Goal: Transaction & Acquisition: Book appointment/travel/reservation

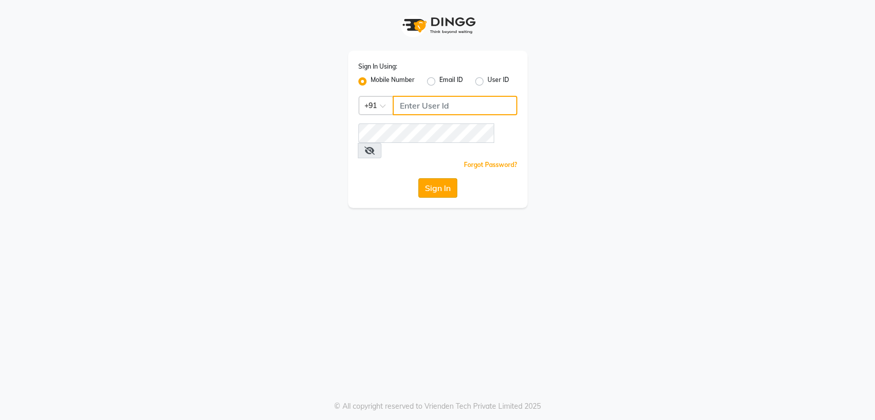
type input "8356041702"
click at [426, 178] on button "Sign In" at bounding box center [437, 187] width 39 height 19
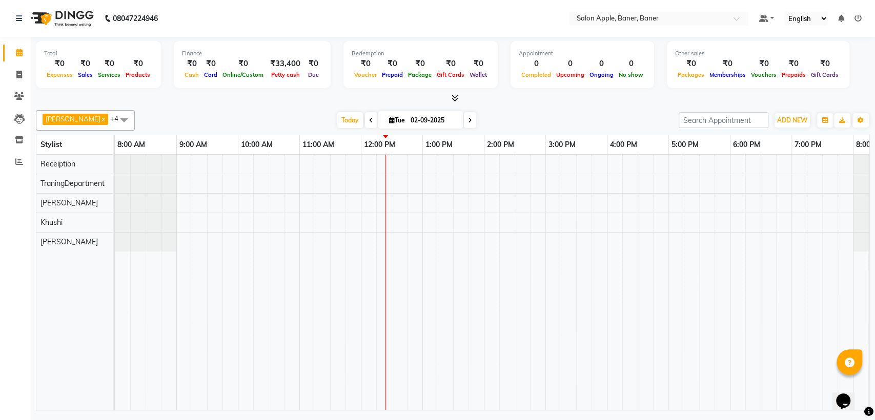
click at [850, 148] on div "7:00 PM" at bounding box center [822, 144] width 61 height 19
click at [17, 98] on icon at bounding box center [19, 96] width 10 height 8
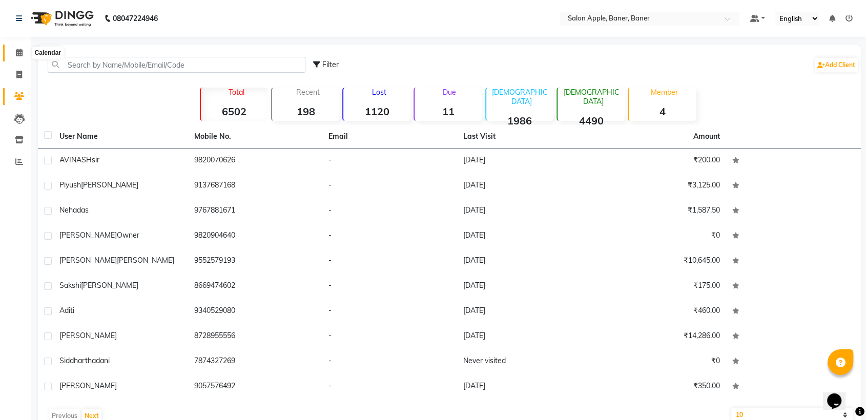
click at [21, 49] on icon at bounding box center [19, 53] width 7 height 8
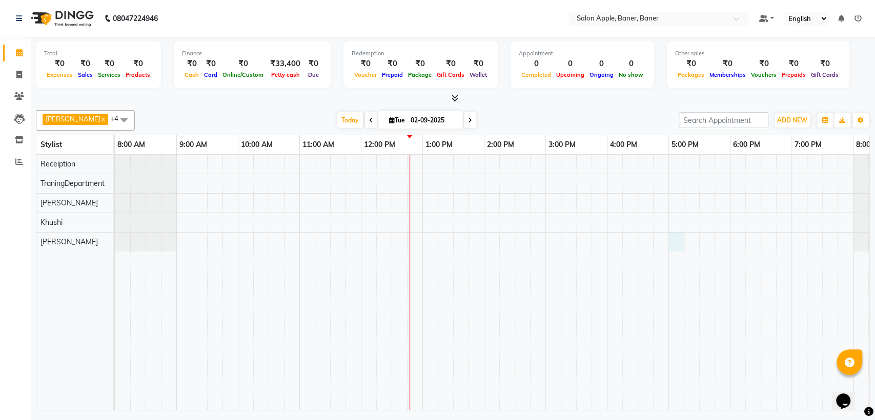
click at [677, 242] on div at bounding box center [515, 282] width 800 height 255
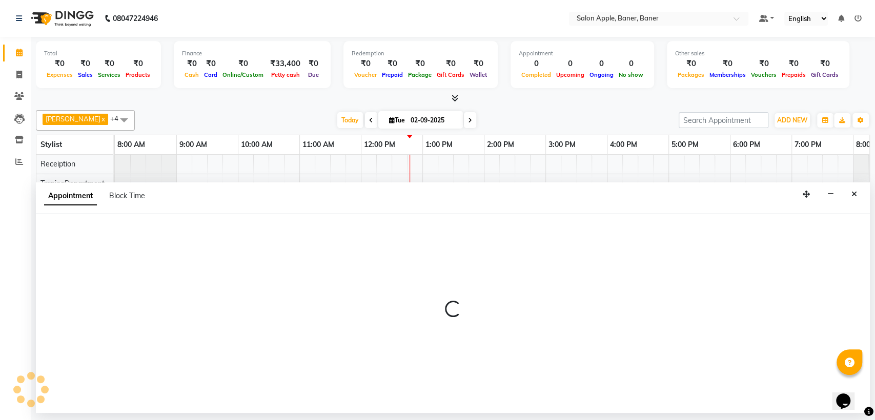
select select "51177"
select select "1020"
select select "tentative"
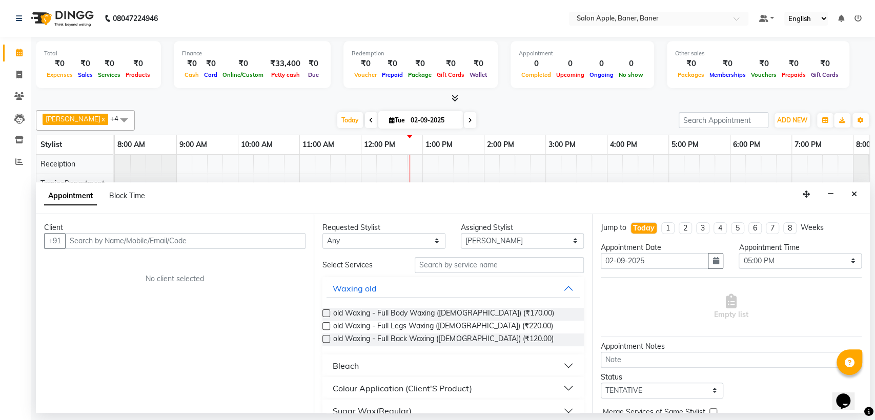
click at [226, 247] on input "text" at bounding box center [185, 241] width 240 height 16
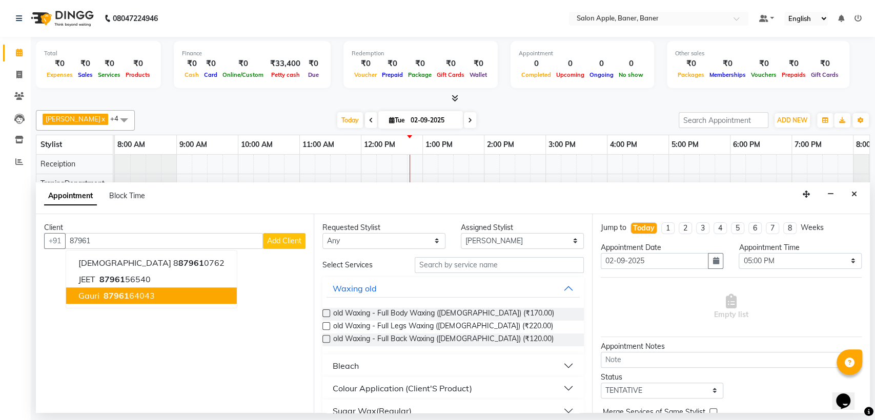
click at [104, 294] on span "87961" at bounding box center [117, 296] width 26 height 10
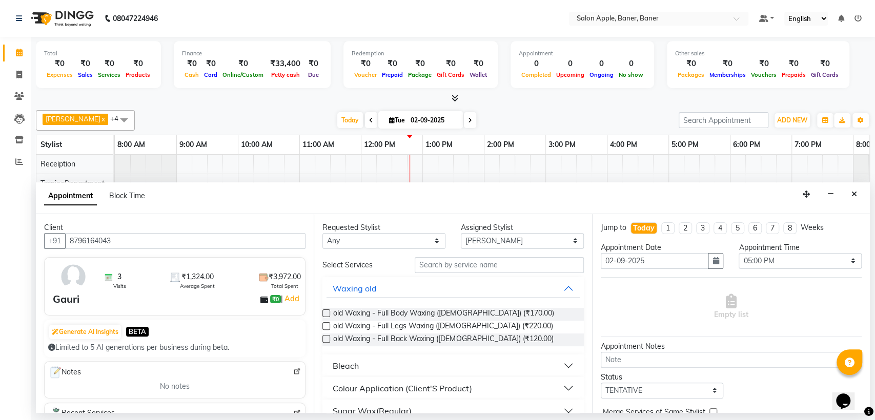
type input "8796164043"
click at [487, 267] on input "text" at bounding box center [499, 265] width 169 height 16
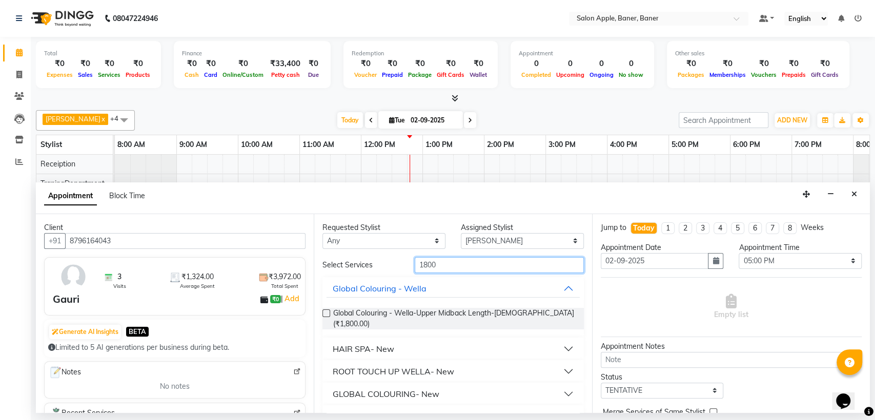
scroll to position [161, 0]
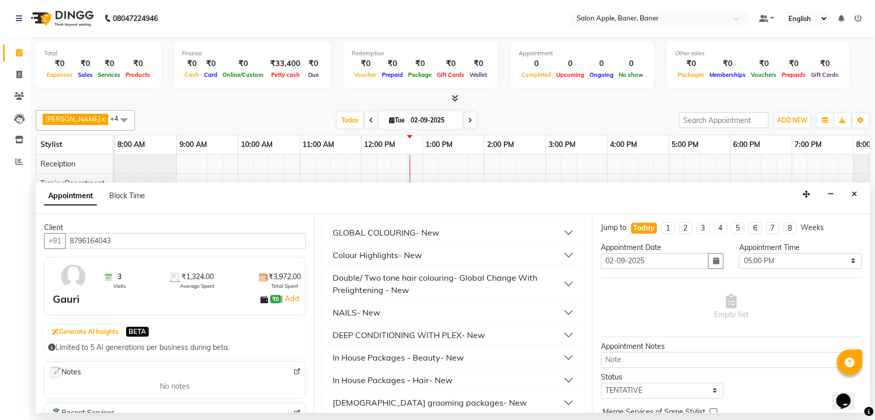
type input "1800"
click at [445, 397] on div "[DEMOGRAPHIC_DATA] grooming packages- New" at bounding box center [430, 403] width 194 height 12
click at [444, 376] on div "In House Packages - Hair- New" at bounding box center [393, 380] width 120 height 12
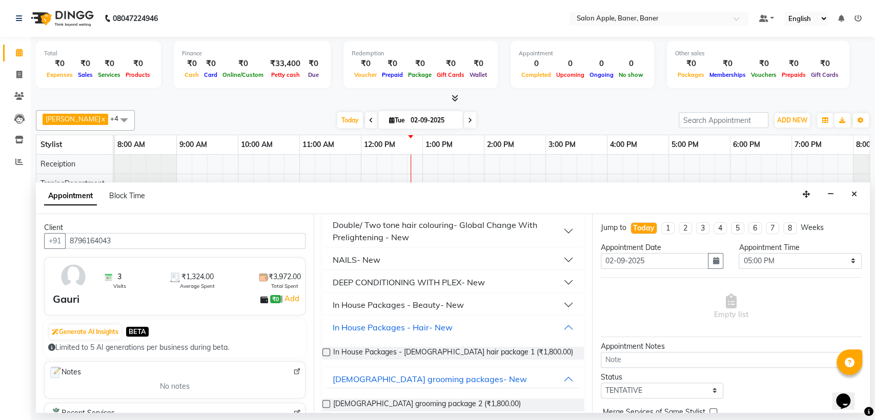
scroll to position [233, 0]
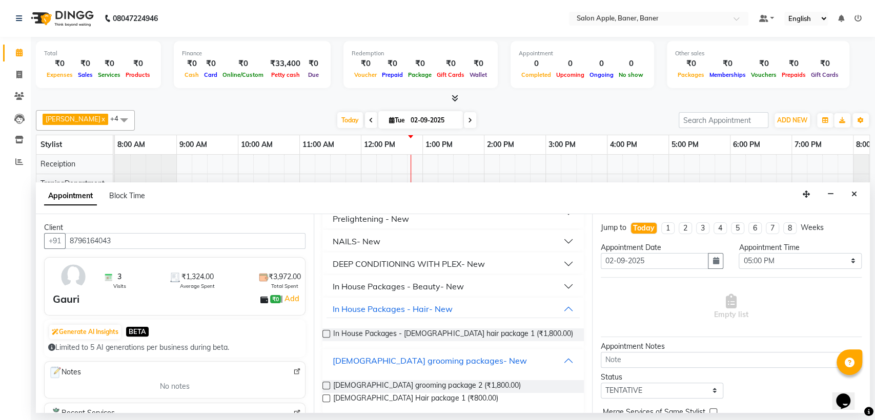
click at [444, 355] on div "[DEMOGRAPHIC_DATA] grooming packages- New" at bounding box center [430, 361] width 194 height 12
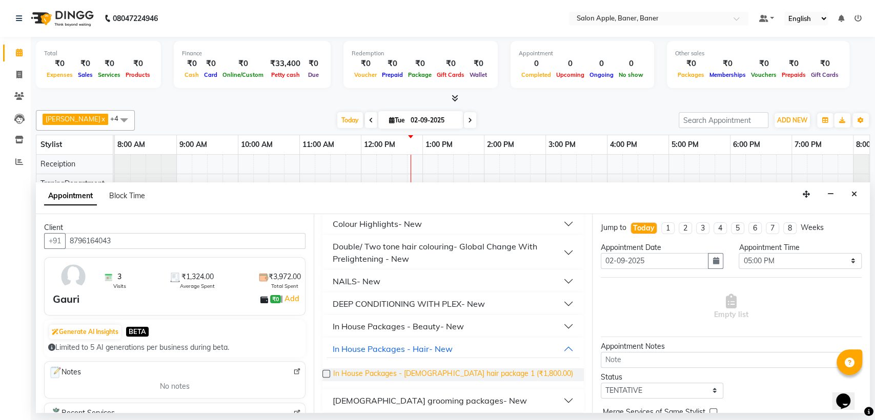
scroll to position [191, 0]
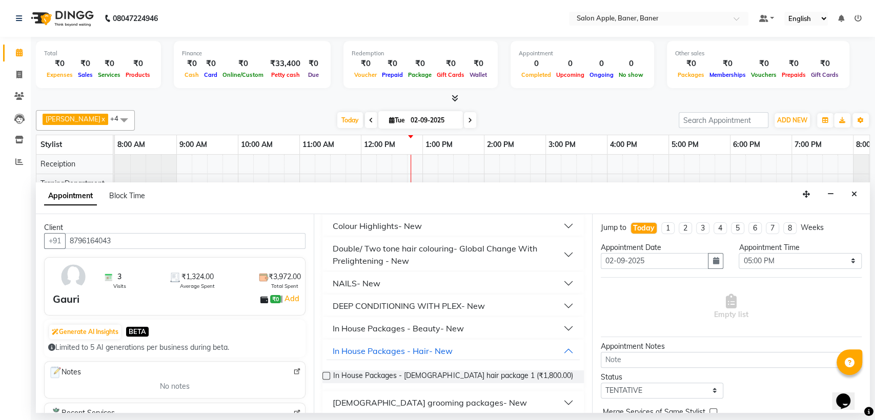
click at [458, 394] on button "[DEMOGRAPHIC_DATA] grooming packages- New" at bounding box center [452, 403] width 253 height 18
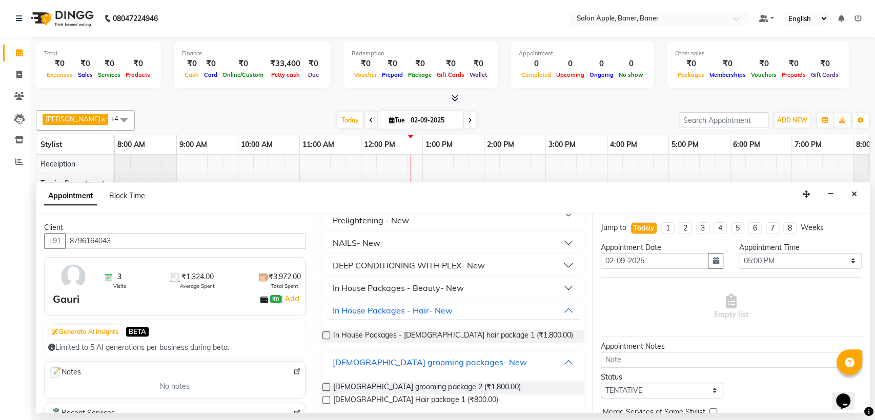
scroll to position [233, 0]
click at [433, 380] on span "[DEMOGRAPHIC_DATA] grooming package 2 (₹1,800.00)" at bounding box center [426, 386] width 187 height 13
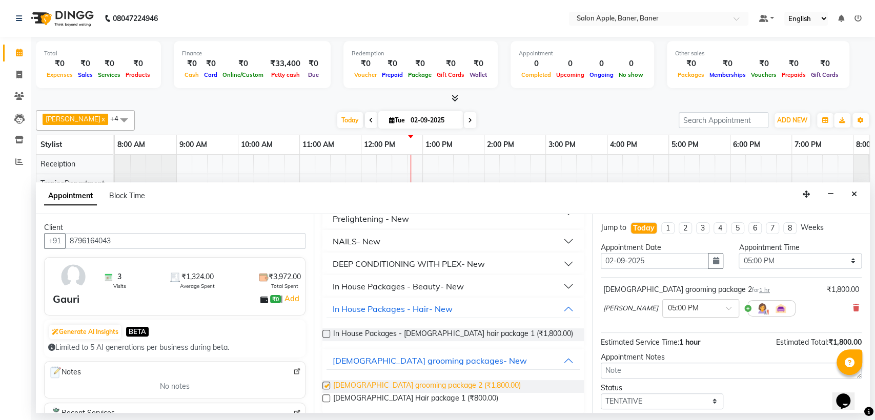
checkbox input "false"
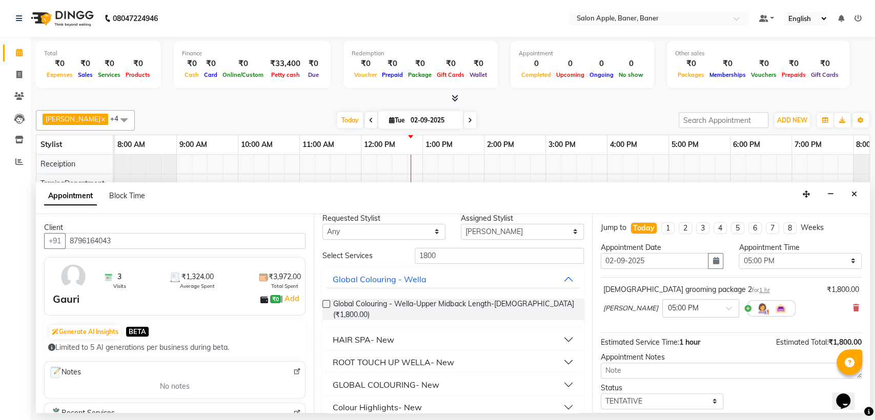
scroll to position [0, 0]
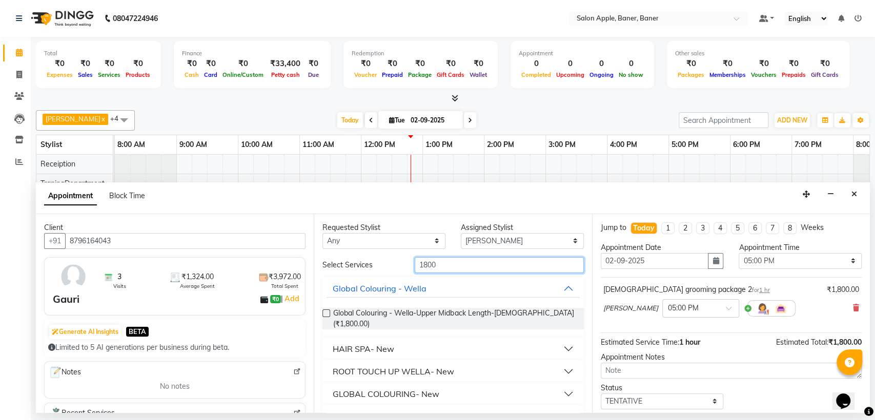
click at [496, 271] on input "1800" at bounding box center [499, 265] width 169 height 16
type input "1"
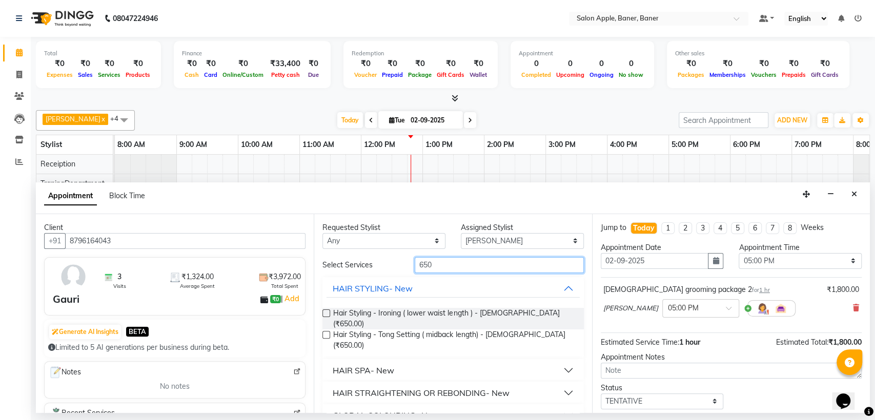
scroll to position [169, 0]
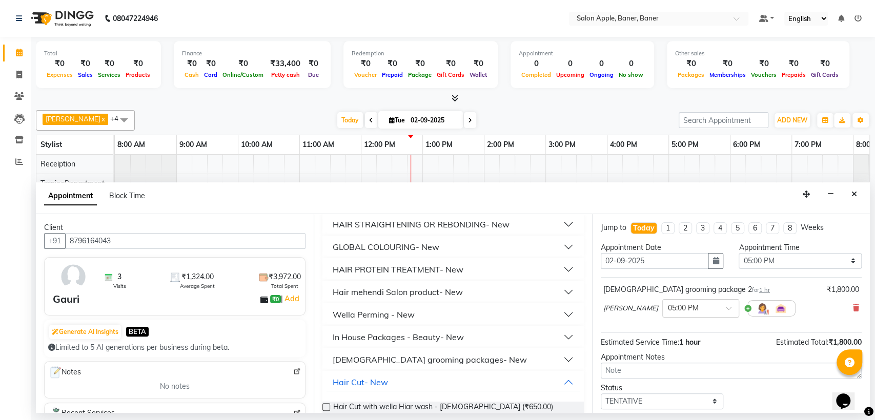
type input "650"
click at [373, 394] on div "Hair Cut with wella Hiar wash - [DEMOGRAPHIC_DATA] (₹650.00)" at bounding box center [452, 408] width 261 height 29
click at [385, 402] on span "Hair Cut with wella Hiar wash - [DEMOGRAPHIC_DATA] (₹650.00)" at bounding box center [442, 408] width 219 height 13
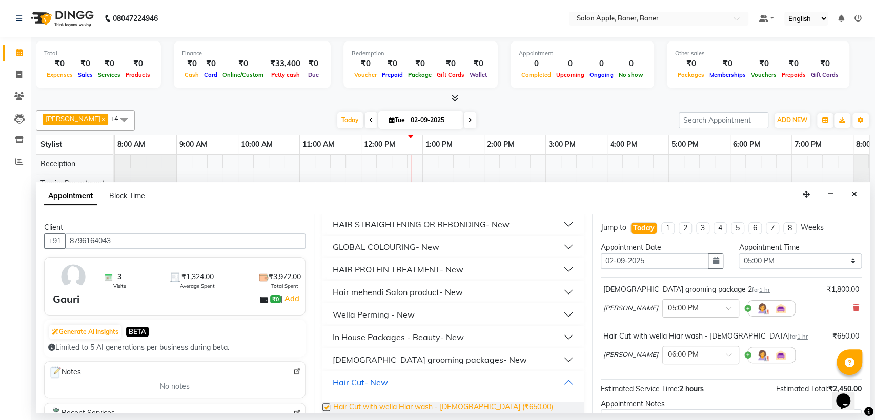
checkbox input "false"
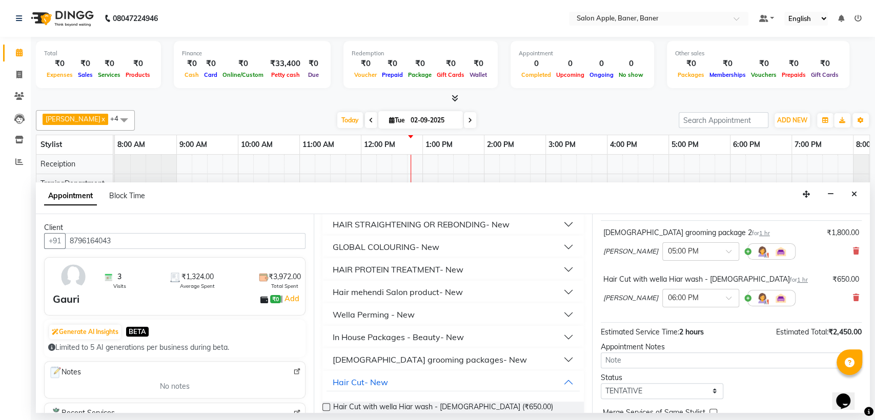
scroll to position [107, 0]
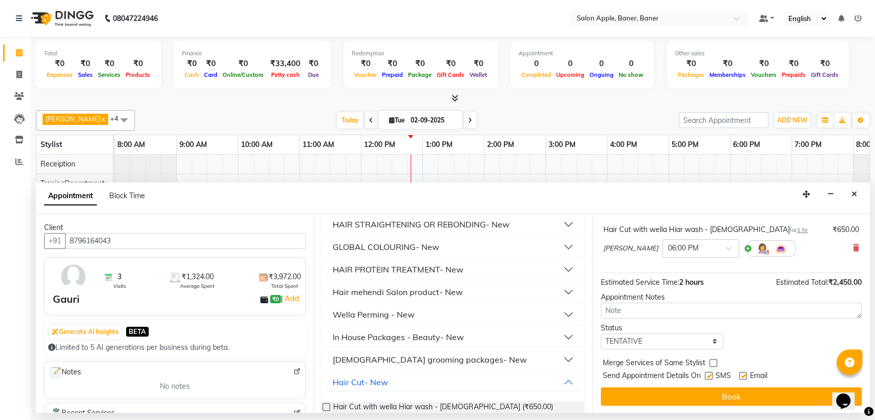
click at [739, 374] on label at bounding box center [743, 376] width 8 height 8
click at [739, 374] on input "checkbox" at bounding box center [742, 377] width 7 height 7
checkbox input "false"
click at [710, 377] on label at bounding box center [709, 376] width 8 height 8
click at [710, 377] on input "checkbox" at bounding box center [708, 377] width 7 height 7
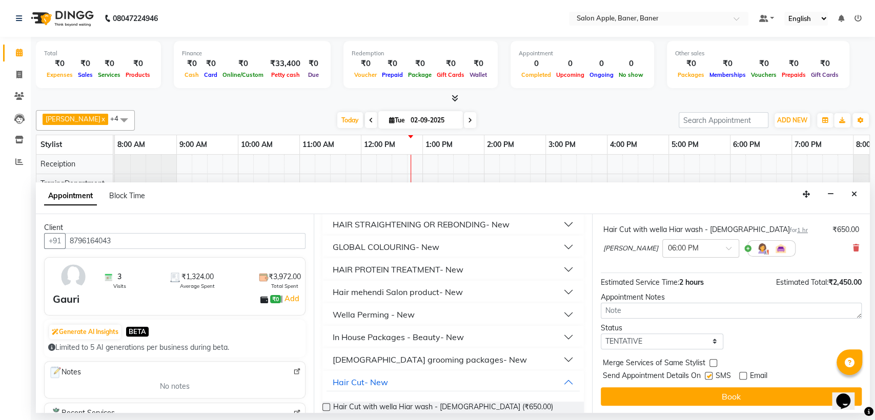
checkbox input "false"
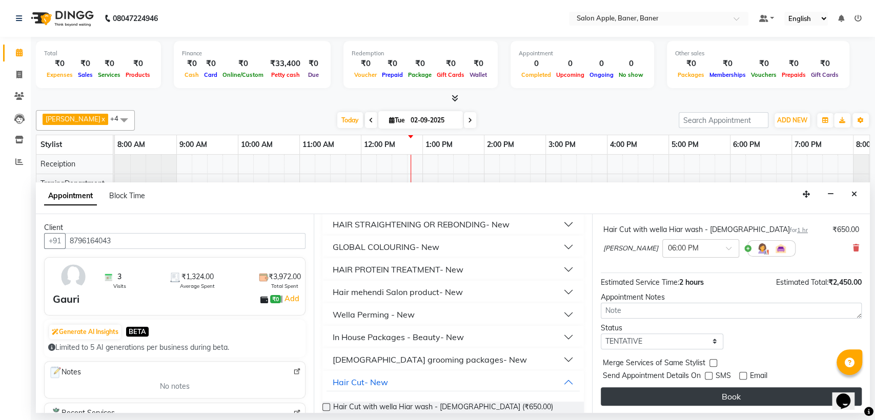
click at [728, 394] on button "Book" at bounding box center [731, 396] width 261 height 18
